Goal: Task Accomplishment & Management: Use online tool/utility

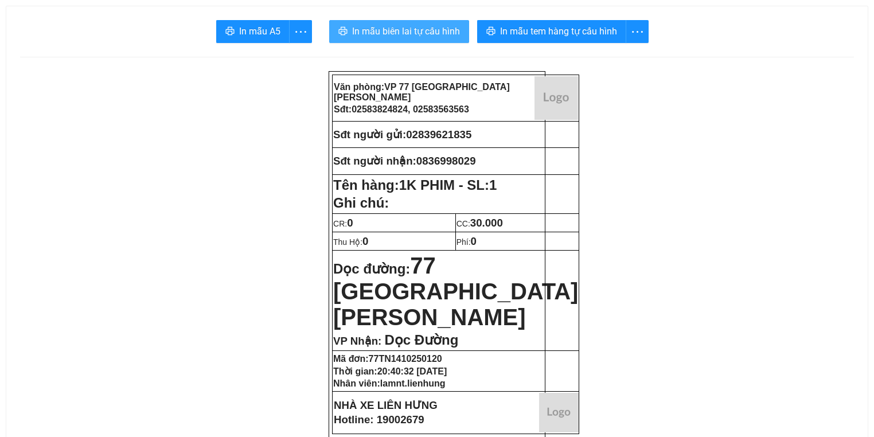
click at [405, 33] on span "In mẫu biên lai tự cấu hình" at bounding box center [406, 31] width 108 height 14
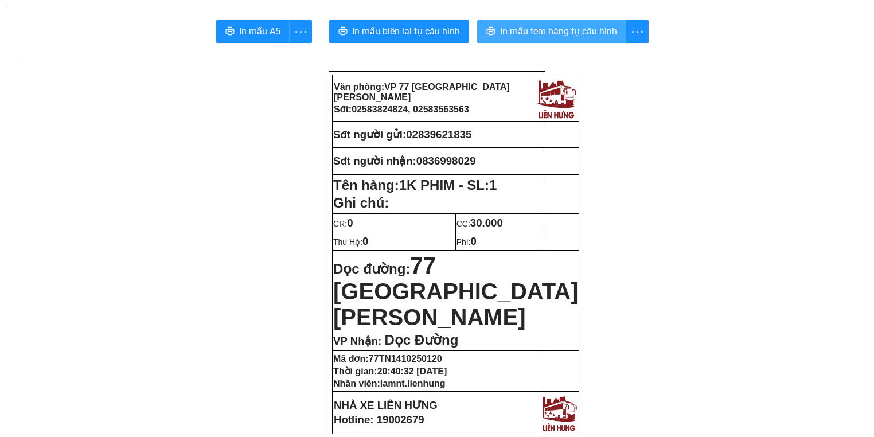
click at [559, 27] on span "In mẫu tem hàng tự cấu hình" at bounding box center [558, 31] width 117 height 14
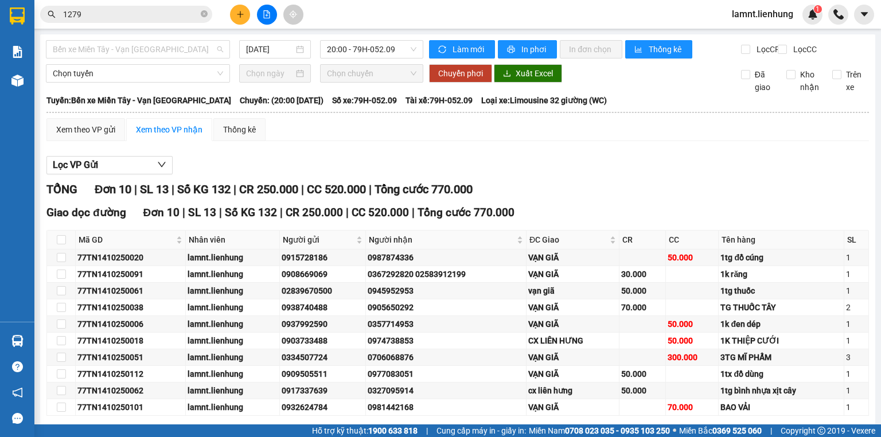
click at [167, 57] on span "Bến xe Miền Tây - Vạn [GEOGRAPHIC_DATA]" at bounding box center [138, 49] width 170 height 17
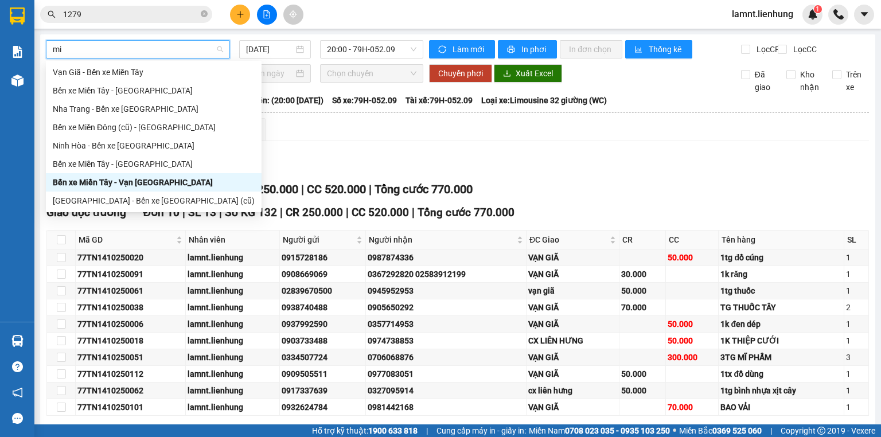
type input "miê"
click at [161, 92] on div "Bến xe Miền Tây - [GEOGRAPHIC_DATA]" at bounding box center [154, 90] width 202 height 13
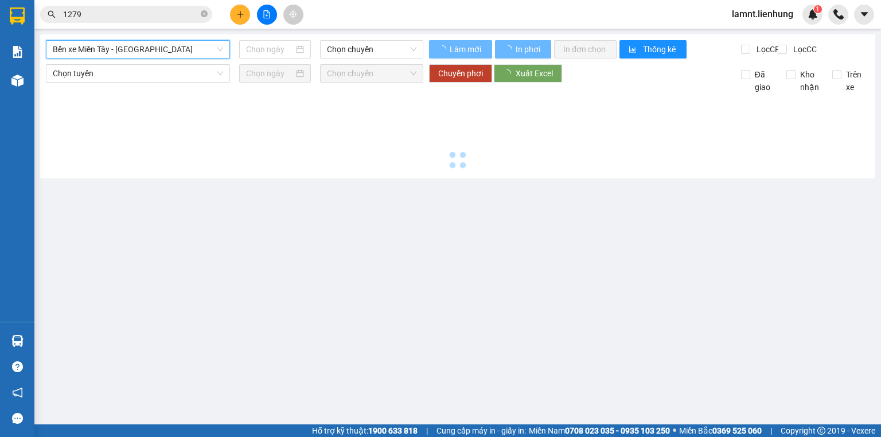
type input "[DATE]"
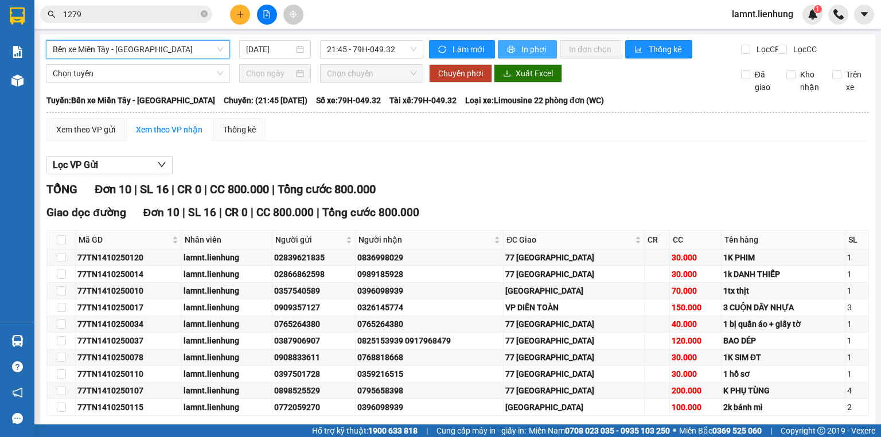
click at [532, 56] on button "In phơi" at bounding box center [527, 49] width 59 height 18
